Goal: Information Seeking & Learning: Learn about a topic

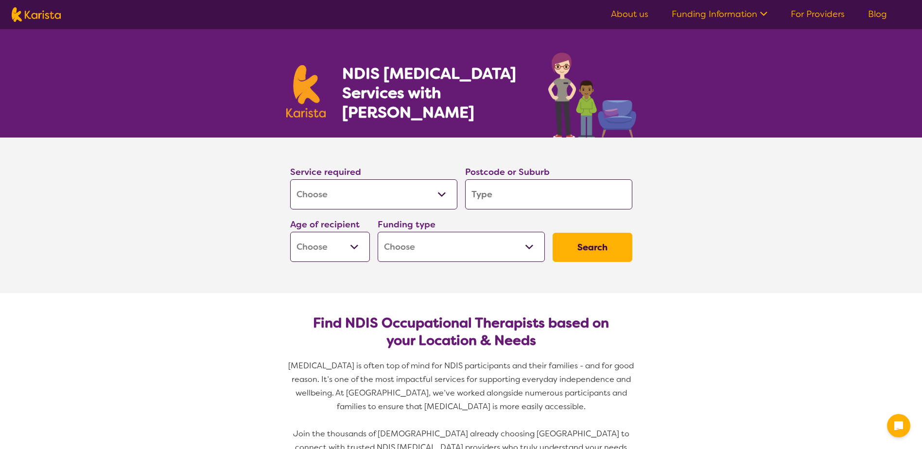
select select "[MEDICAL_DATA]"
type input "2"
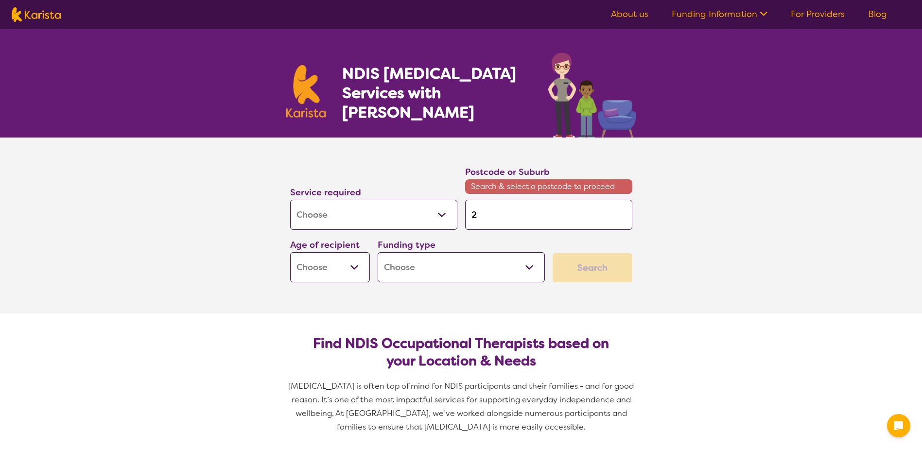
type input "23"
type input "233"
type input "2330"
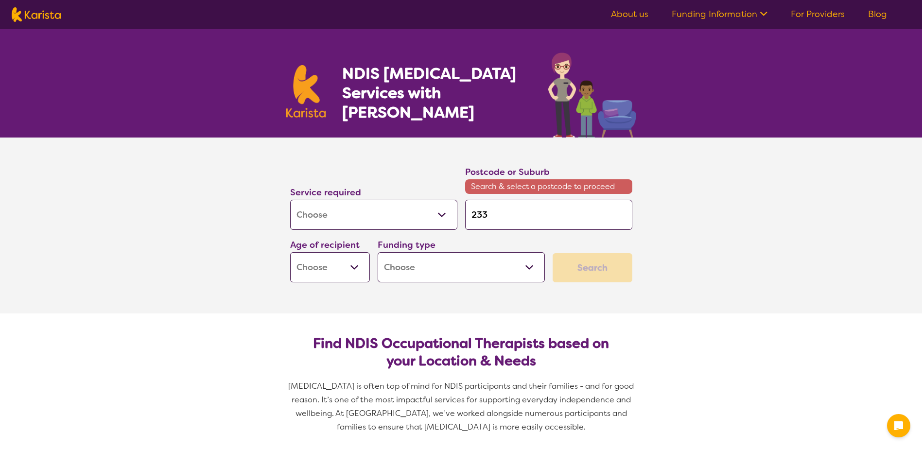
type input "2330"
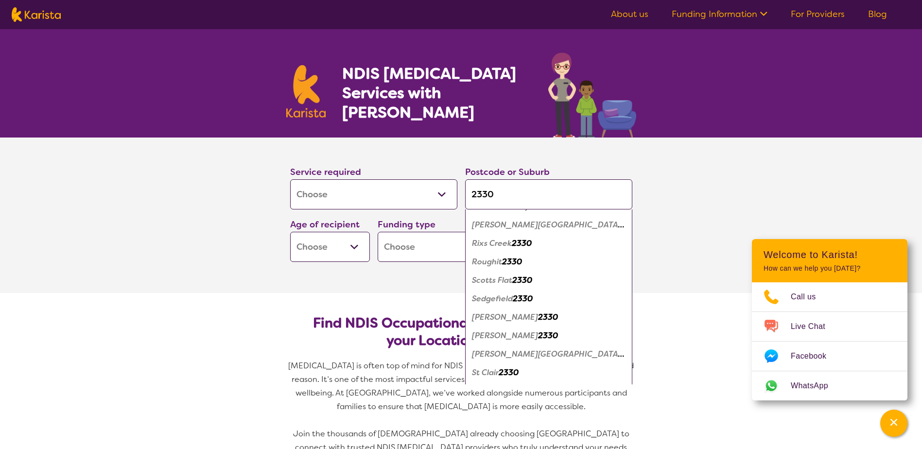
scroll to position [924, 0]
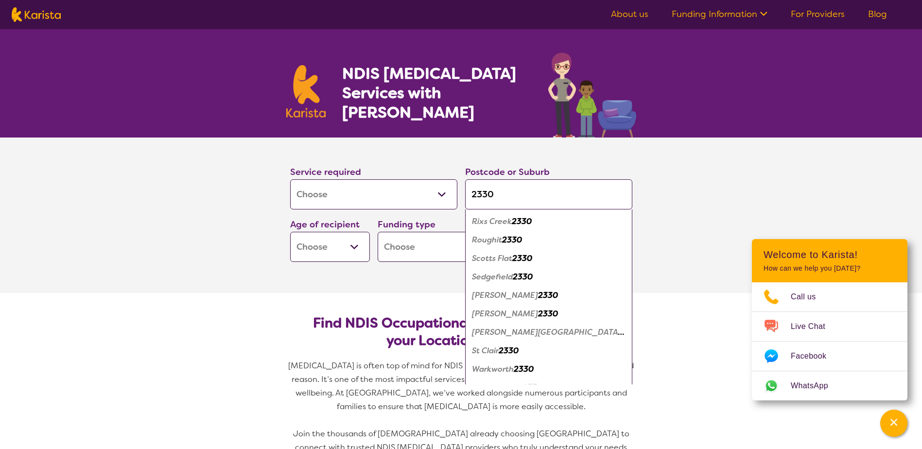
type input "2330"
click at [538, 295] on em "2330" at bounding box center [548, 295] width 20 height 10
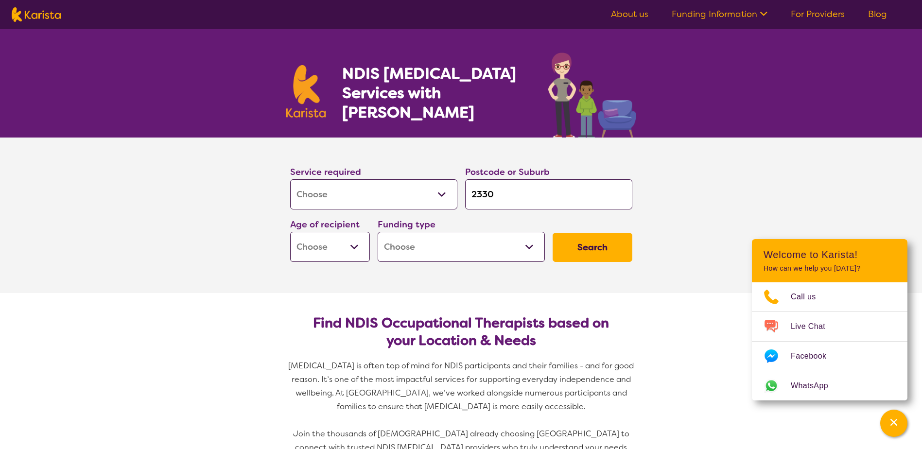
scroll to position [0, 0]
click at [593, 249] on button "Search" at bounding box center [593, 247] width 80 height 29
click at [327, 247] on select "Early Childhood - 0 to 9 Child - 10 to 11 Adolescent - 12 to 17 Adult - 18 to 6…" at bounding box center [330, 247] width 80 height 30
select select "EC"
click at [290, 232] on select "Early Childhood - 0 to 9 Child - 10 to 11 Adolescent - 12 to 17 Adult - 18 to 6…" at bounding box center [330, 247] width 80 height 30
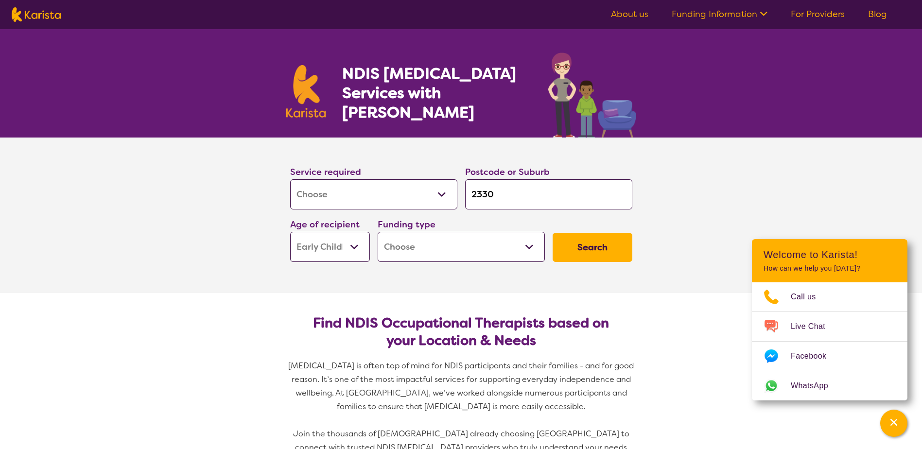
select select "EC"
click at [506, 240] on select "Home Care Package (HCP) National Disability Insurance Scheme (NDIS) I don't know" at bounding box center [461, 247] width 167 height 30
select select "NDIS"
click at [378, 232] on select "Home Care Package (HCP) National Disability Insurance Scheme (NDIS) I don't know" at bounding box center [461, 247] width 167 height 30
select select "NDIS"
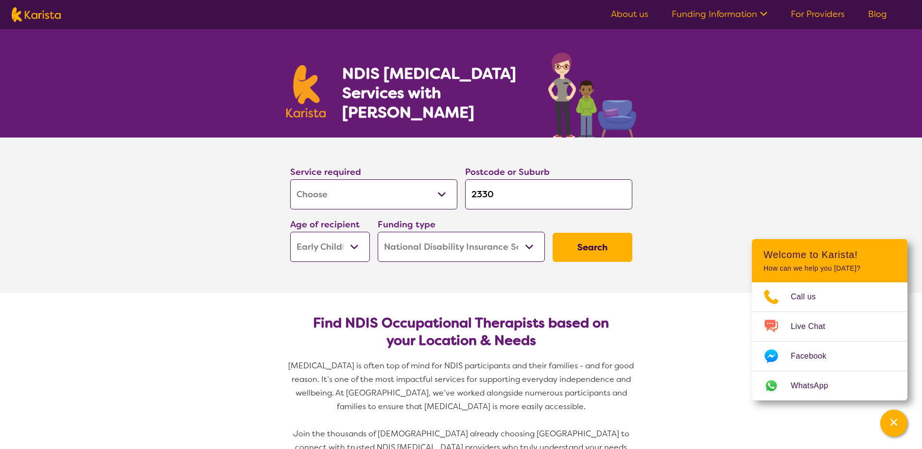
click at [593, 233] on button "Search" at bounding box center [593, 247] width 80 height 29
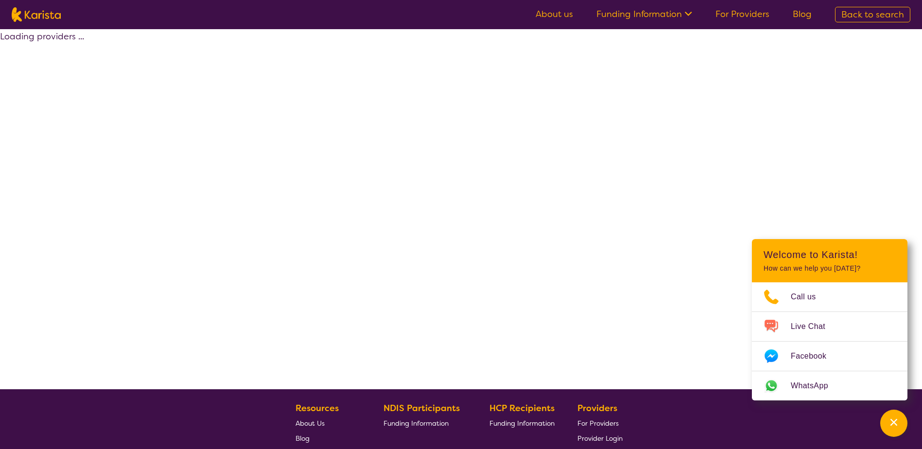
select select "by_score"
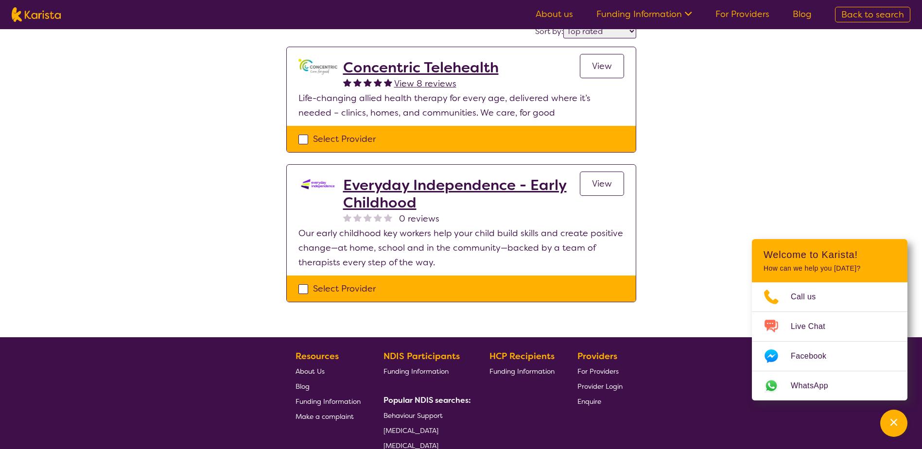
scroll to position [97, 0]
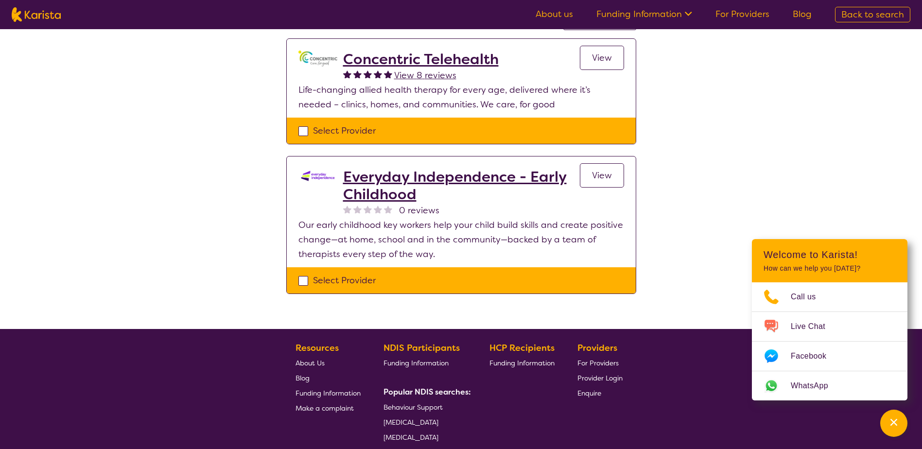
click at [444, 191] on h2 "Everyday Independence - Early Childhood" at bounding box center [461, 185] width 237 height 35
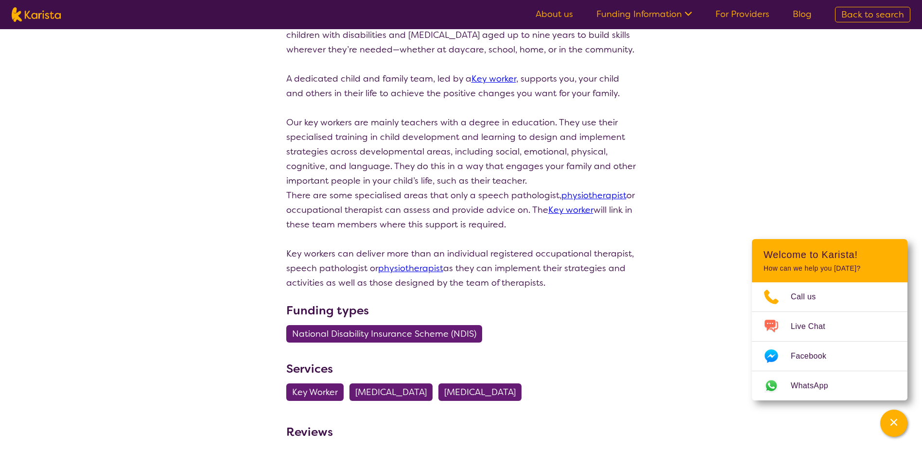
scroll to position [194, 0]
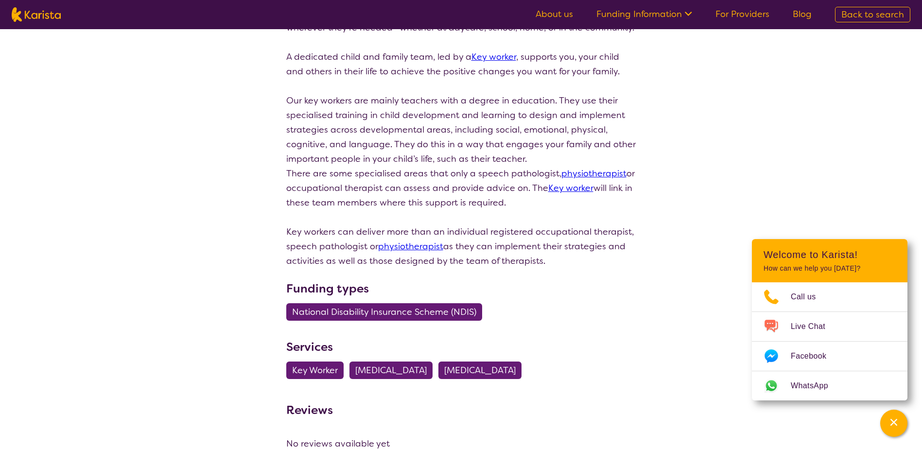
click at [494, 63] on link "Key worker" at bounding box center [494, 57] width 45 height 12
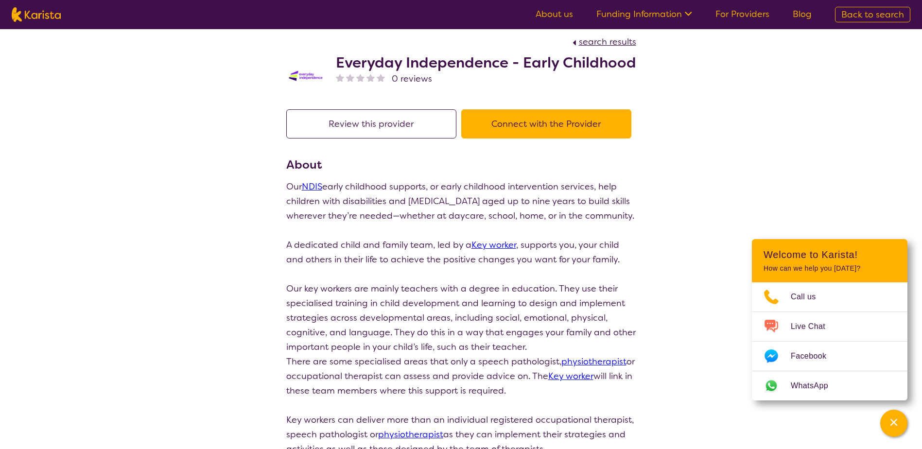
scroll to position [0, 0]
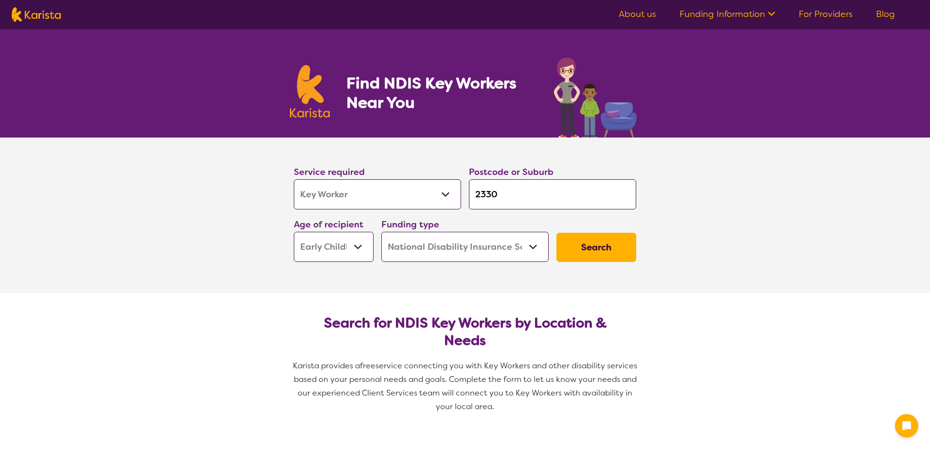
select select "Key Worker"
select select "EC"
select select "NDIS"
select select "Key Worker"
select select "EC"
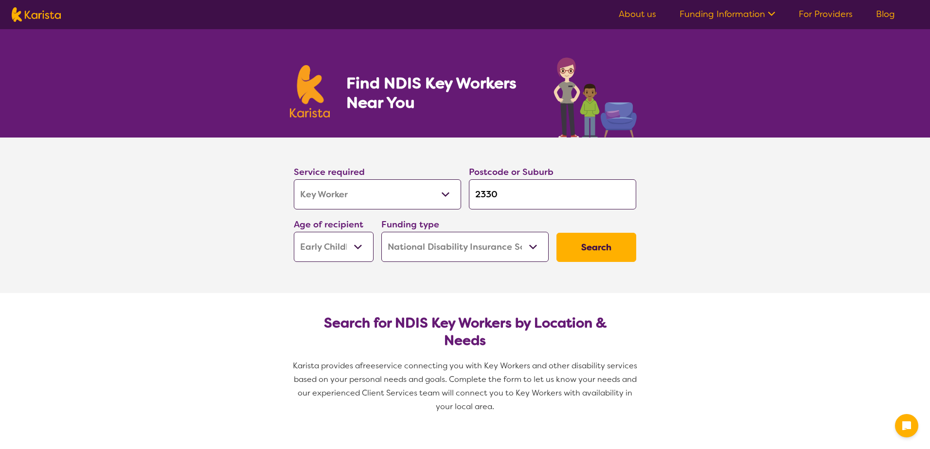
select select "NDIS"
